Goal: Information Seeking & Learning: Learn about a topic

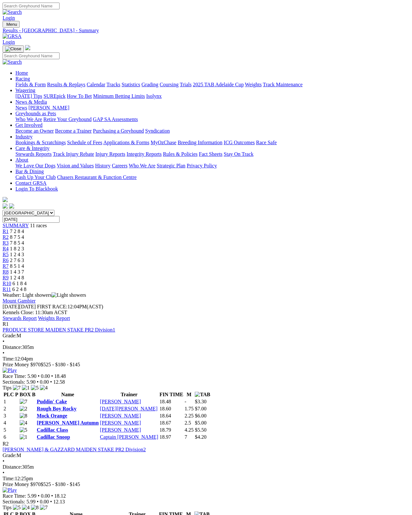
click at [37, 315] on link "Stewards Report" at bounding box center [20, 317] width 34 height 5
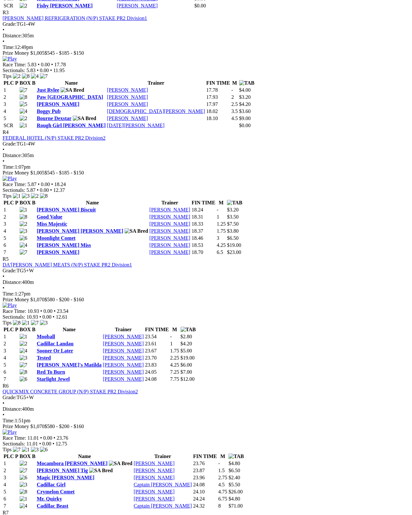
scroll to position [550, 0]
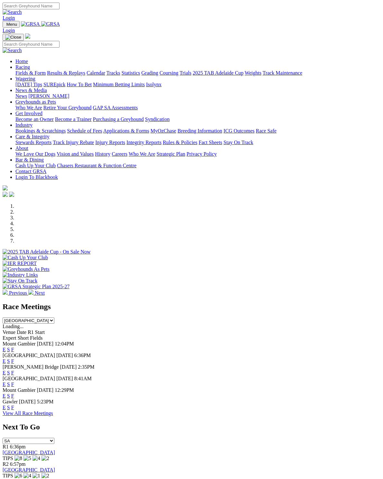
click at [14, 393] on link "F" at bounding box center [12, 395] width 3 height 5
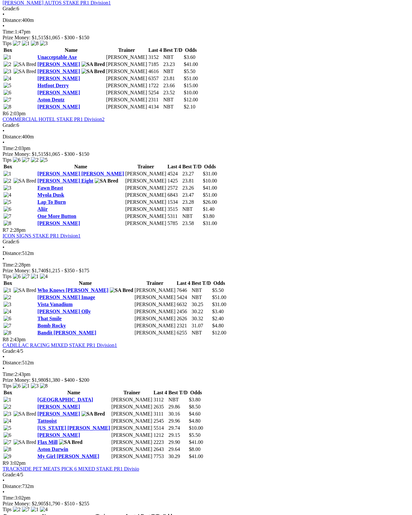
scroll to position [760, 0]
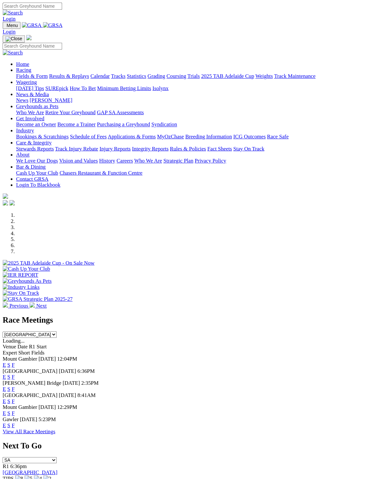
scroll to position [3, 0]
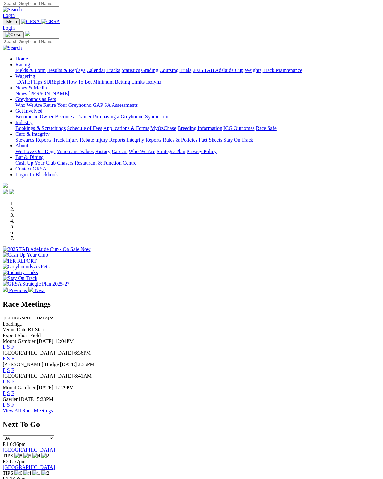
click at [54, 315] on select "[GEOGRAPHIC_DATA] [GEOGRAPHIC_DATA] [GEOGRAPHIC_DATA] [GEOGRAPHIC_DATA] [GEOGRA…" at bounding box center [29, 318] width 52 height 6
select select "[GEOGRAPHIC_DATA]"
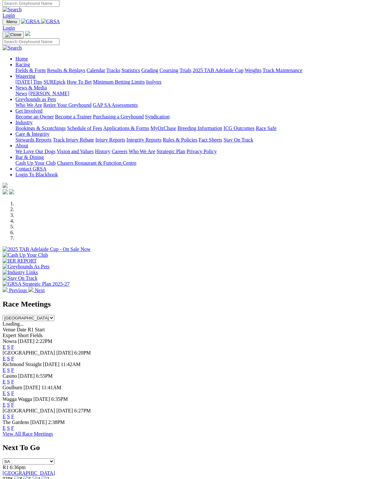
click at [53, 437] on link "View All Race Meetings" at bounding box center [28, 433] width 51 height 5
